Goal: Transaction & Acquisition: Purchase product/service

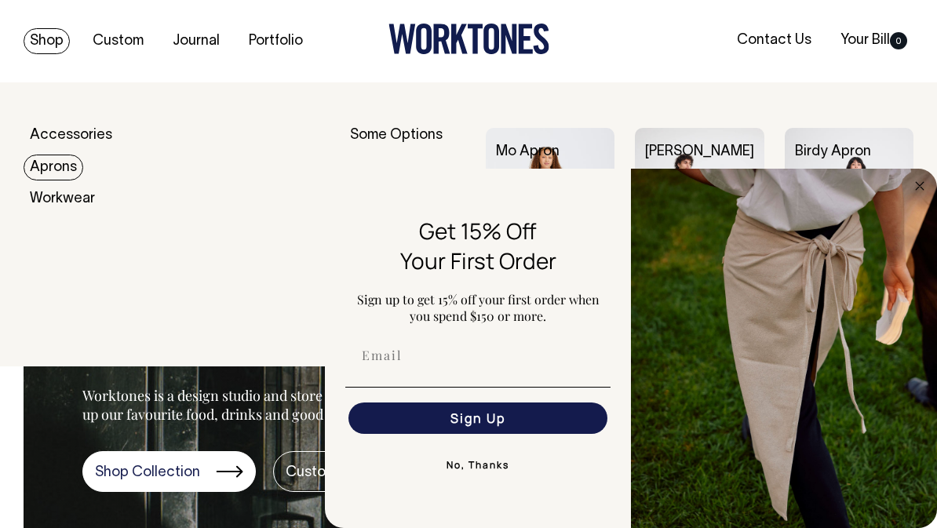
click at [516, 472] on button "No, Thanks" at bounding box center [477, 465] width 265 height 31
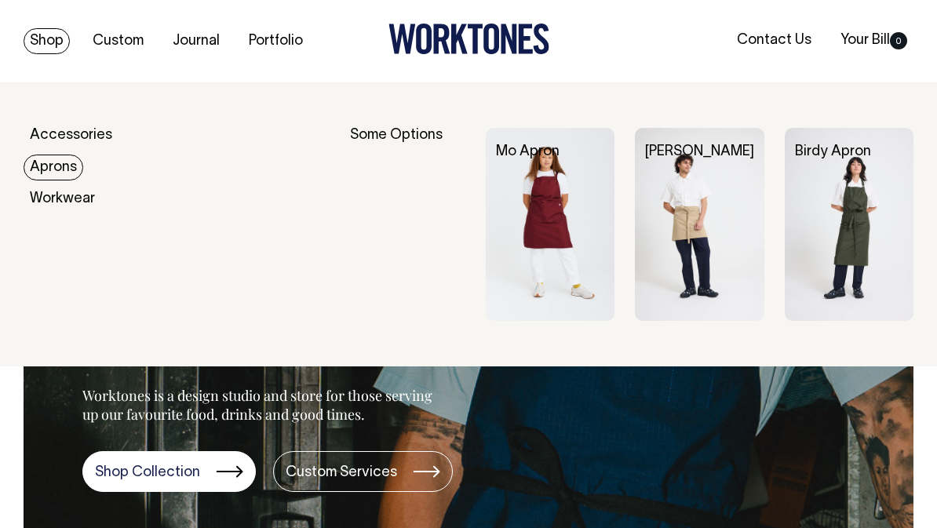
click at [875, 279] on img at bounding box center [849, 224] width 129 height 193
click at [592, 274] on img at bounding box center [550, 224] width 129 height 193
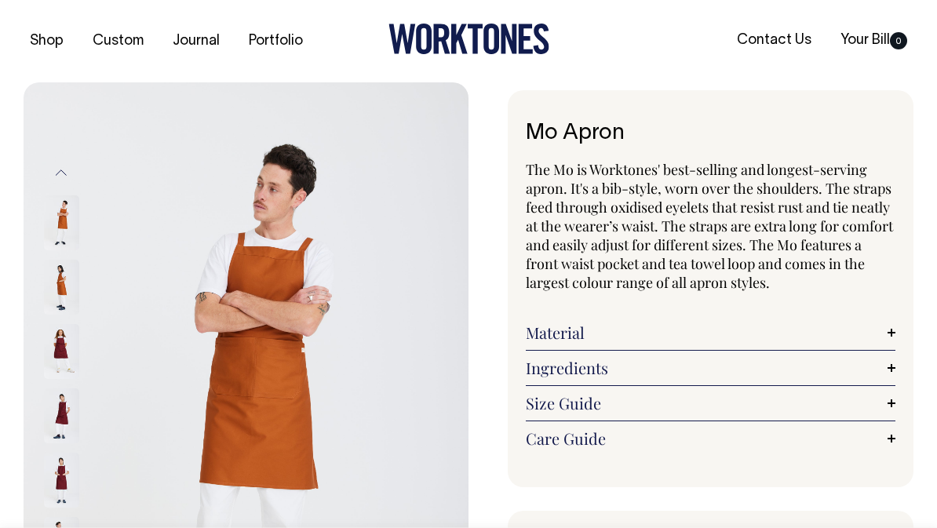
click at [892, 323] on link "Material" at bounding box center [711, 332] width 370 height 19
